Goal: Information Seeking & Learning: Learn about a topic

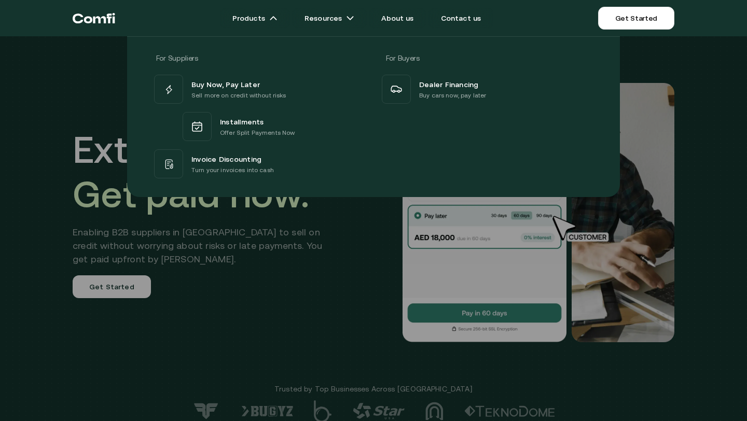
click at [340, 247] on div at bounding box center [373, 246] width 747 height 421
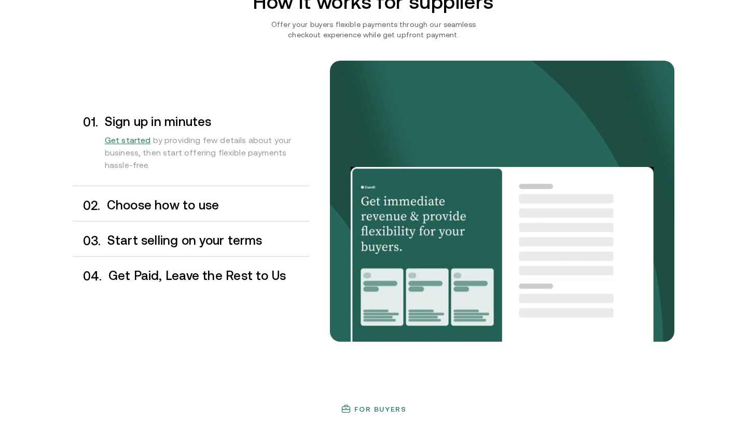
scroll to position [831, 0]
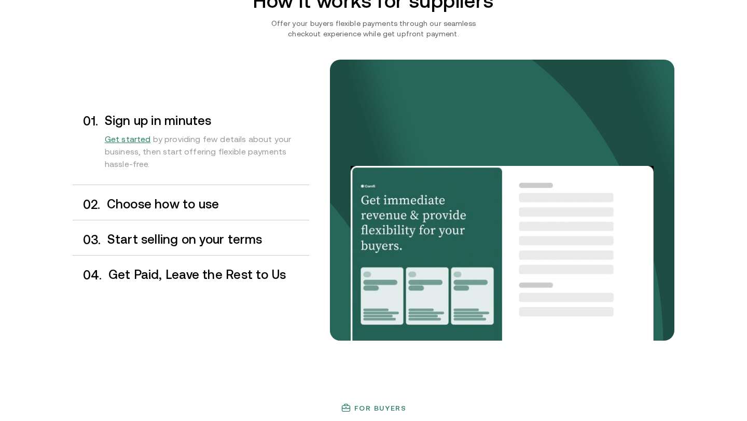
click at [231, 197] on div "0 2 . Choose how to use" at bounding box center [191, 204] width 237 height 31
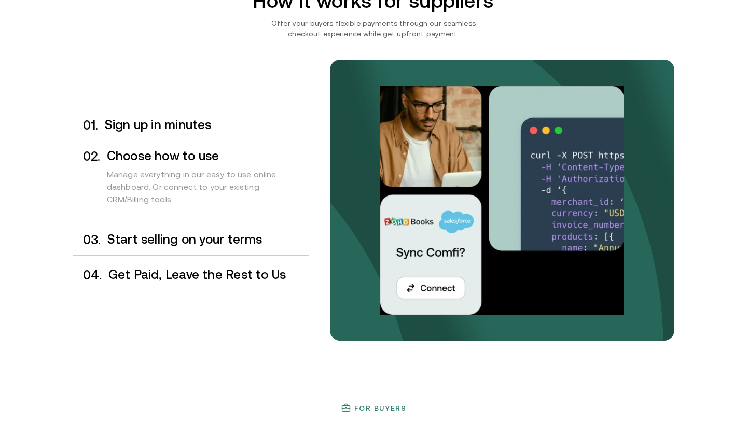
click at [228, 234] on h3 "Start selling on your terms" at bounding box center [208, 239] width 202 height 13
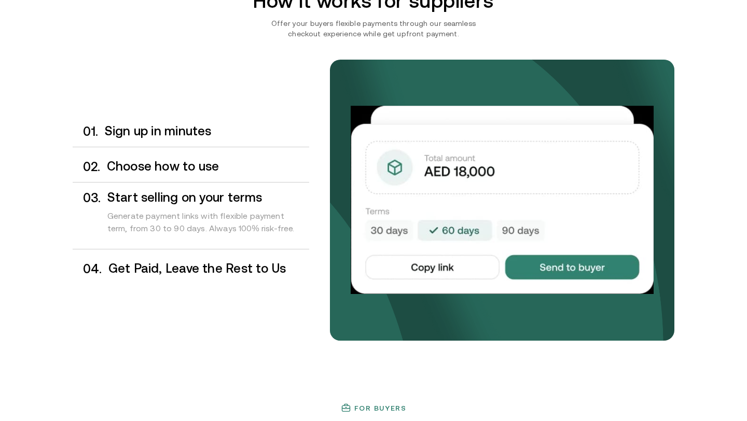
scroll to position [868, 0]
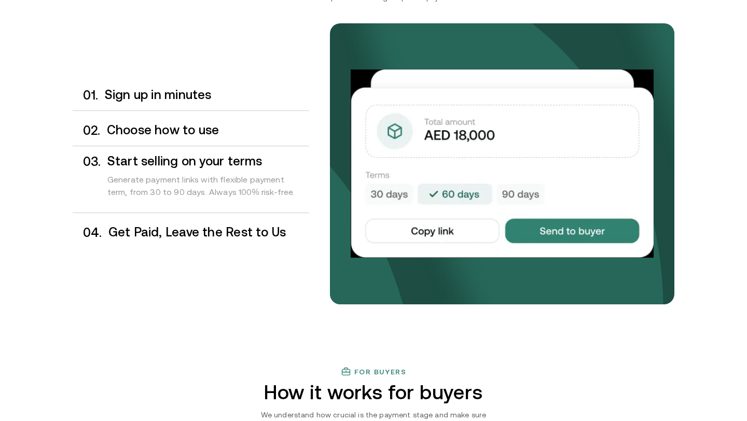
click at [228, 234] on h3 "Get Paid, Leave the Rest to Us" at bounding box center [208, 232] width 201 height 13
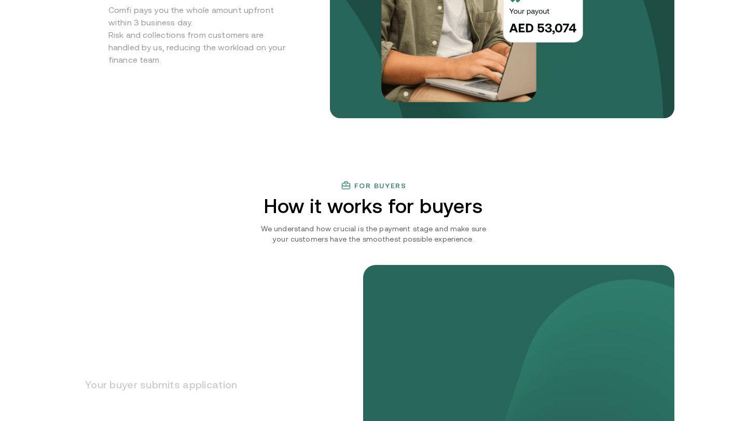
scroll to position [1218, 0]
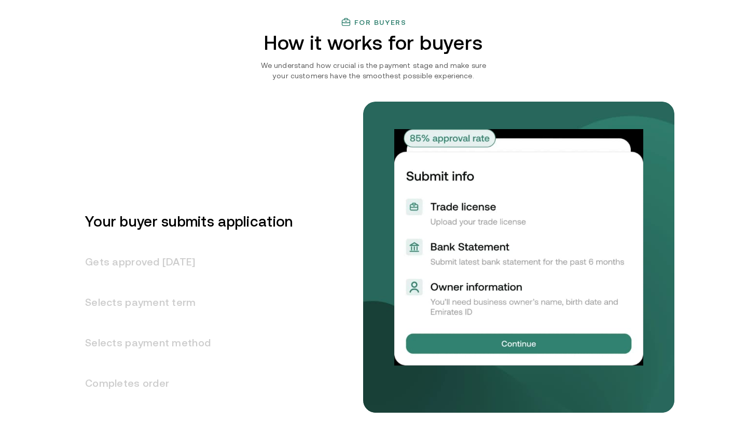
click at [199, 269] on h3 "Gets approved [DATE]" at bounding box center [183, 262] width 220 height 40
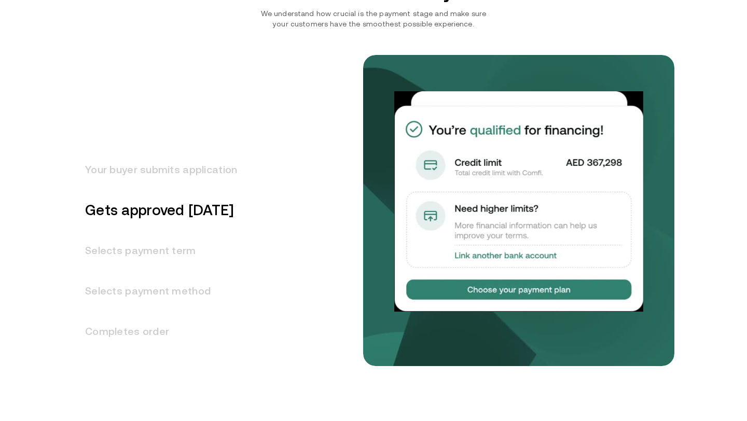
click at [188, 262] on h3 "Selects payment term" at bounding box center [155, 250] width 165 height 40
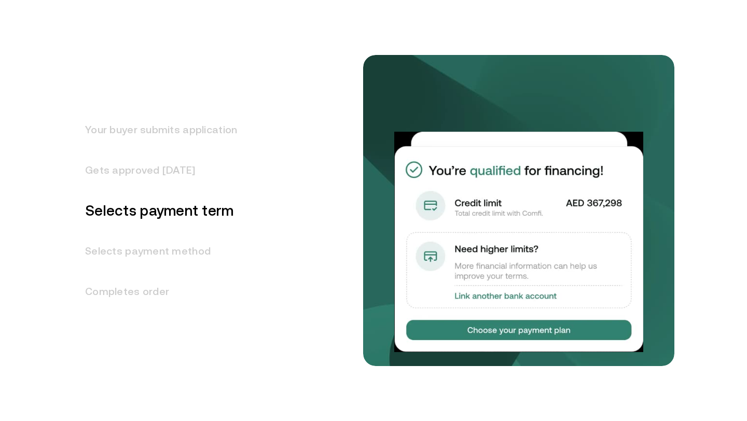
scroll to position [1310, 0]
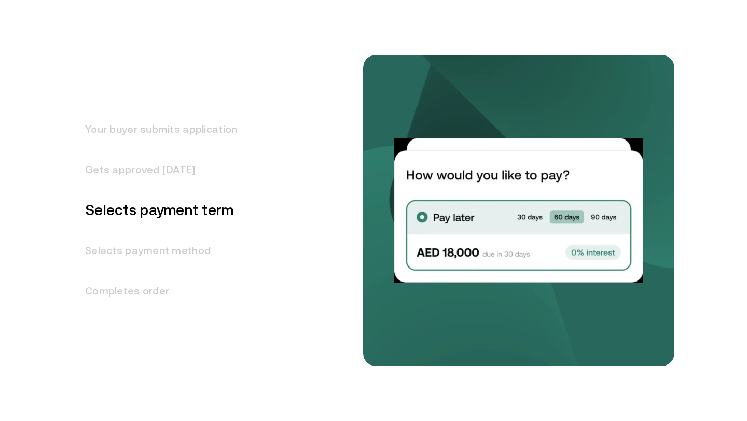
click at [177, 253] on h3 "Selects payment method" at bounding box center [155, 250] width 165 height 40
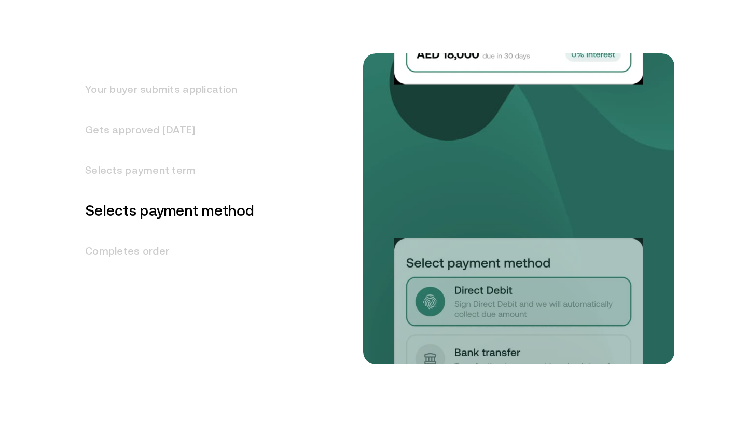
scroll to position [1350, 0]
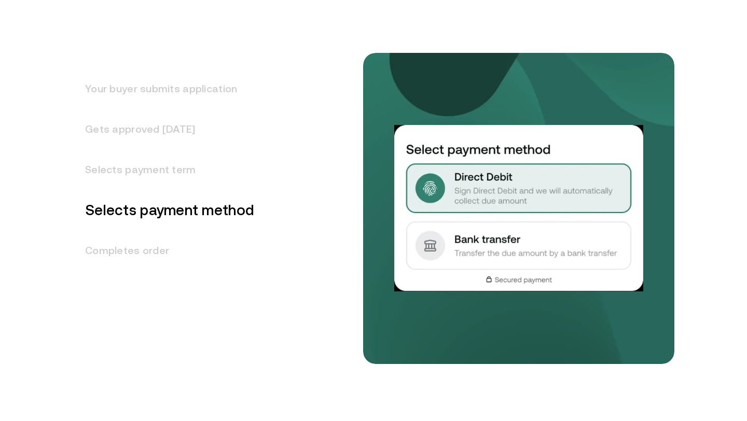
click at [147, 254] on h3 "Completes order" at bounding box center [164, 250] width 182 height 40
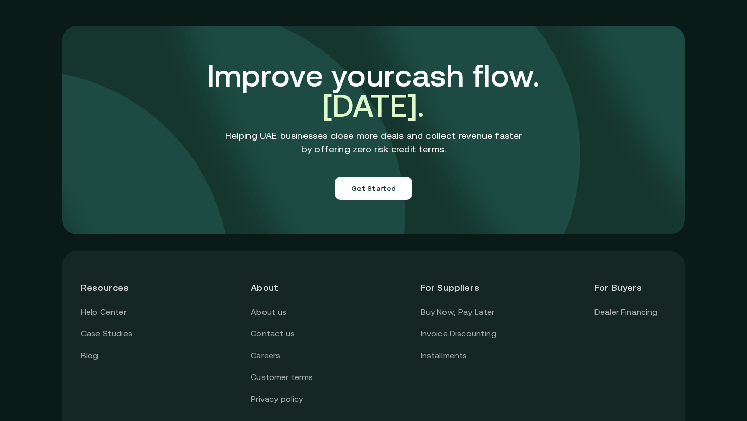
scroll to position [3689, 0]
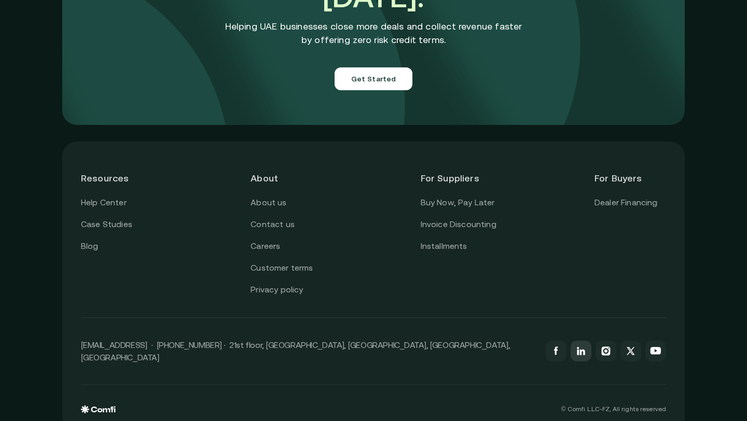
click at [582, 345] on icon at bounding box center [581, 351] width 12 height 12
